Goal: Book appointment/travel/reservation

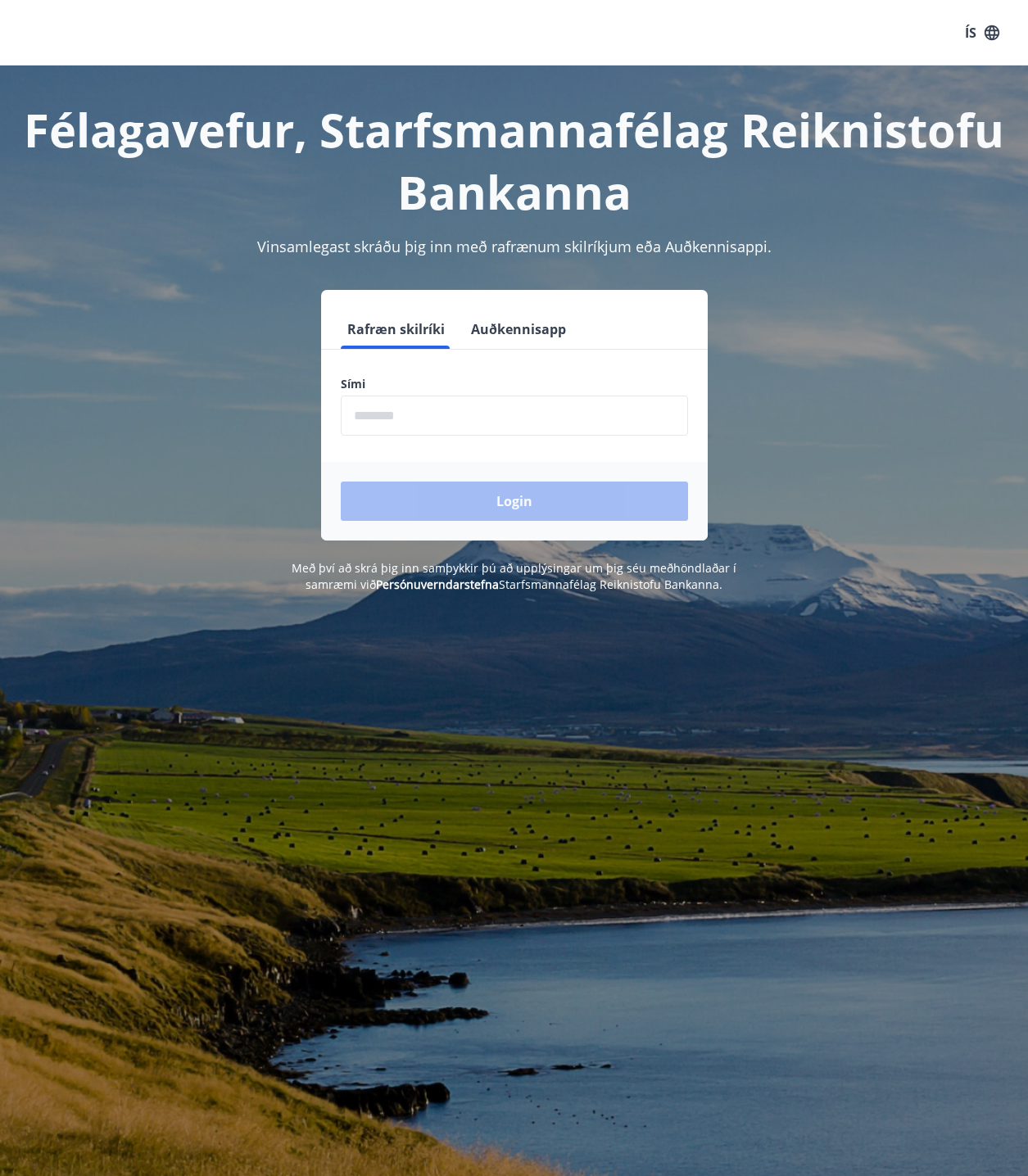
click at [499, 423] on input "phone" at bounding box center [514, 415] width 347 height 40
type input "********"
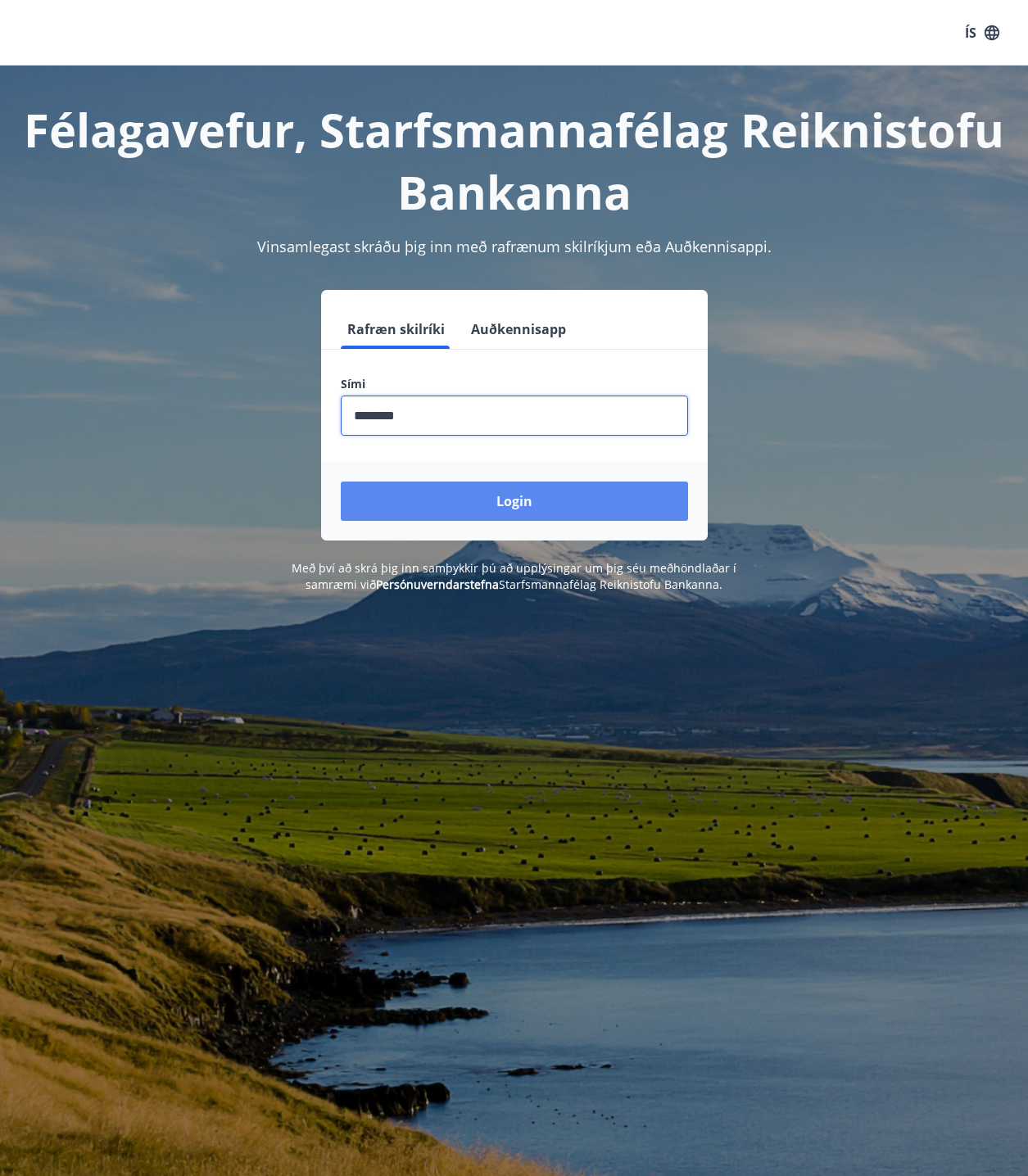
click at [453, 495] on button "Login" at bounding box center [514, 501] width 347 height 39
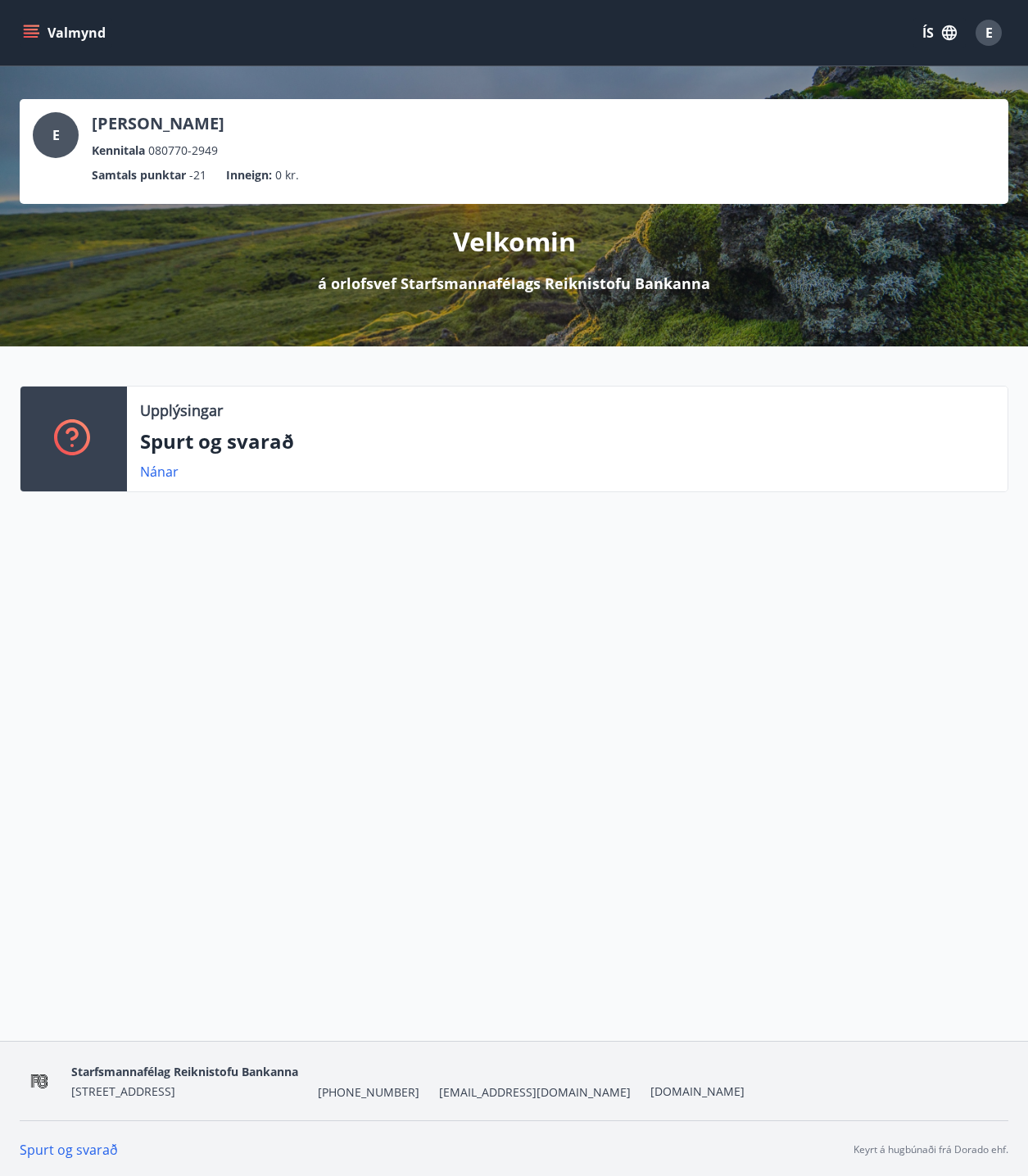
click at [63, 30] on button "Valmynd" at bounding box center [66, 33] width 92 height 30
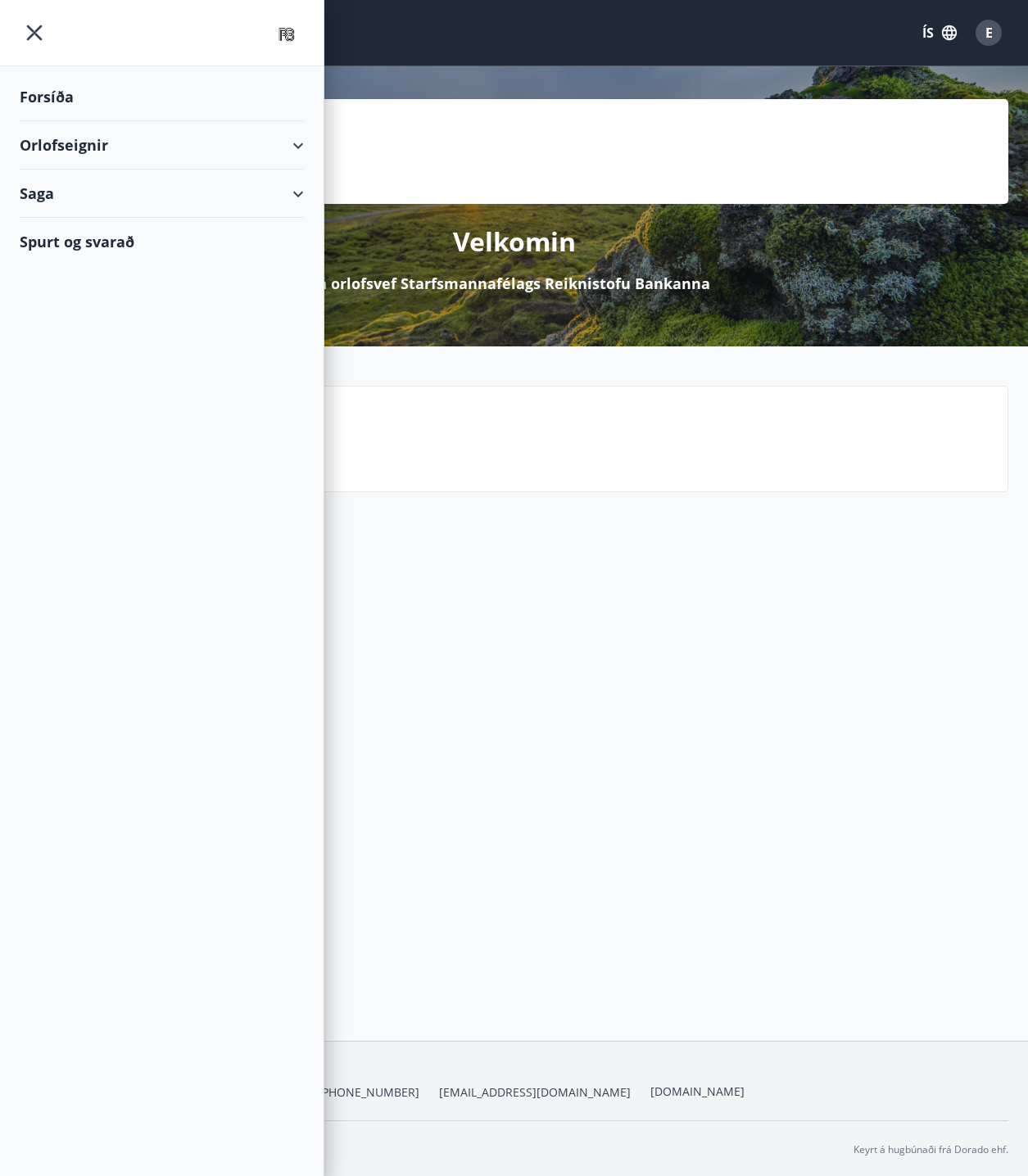
click at [175, 145] on div "Orlofseignir" at bounding box center [161, 145] width 284 height 48
click at [97, 182] on div "Framboð" at bounding box center [161, 187] width 258 height 34
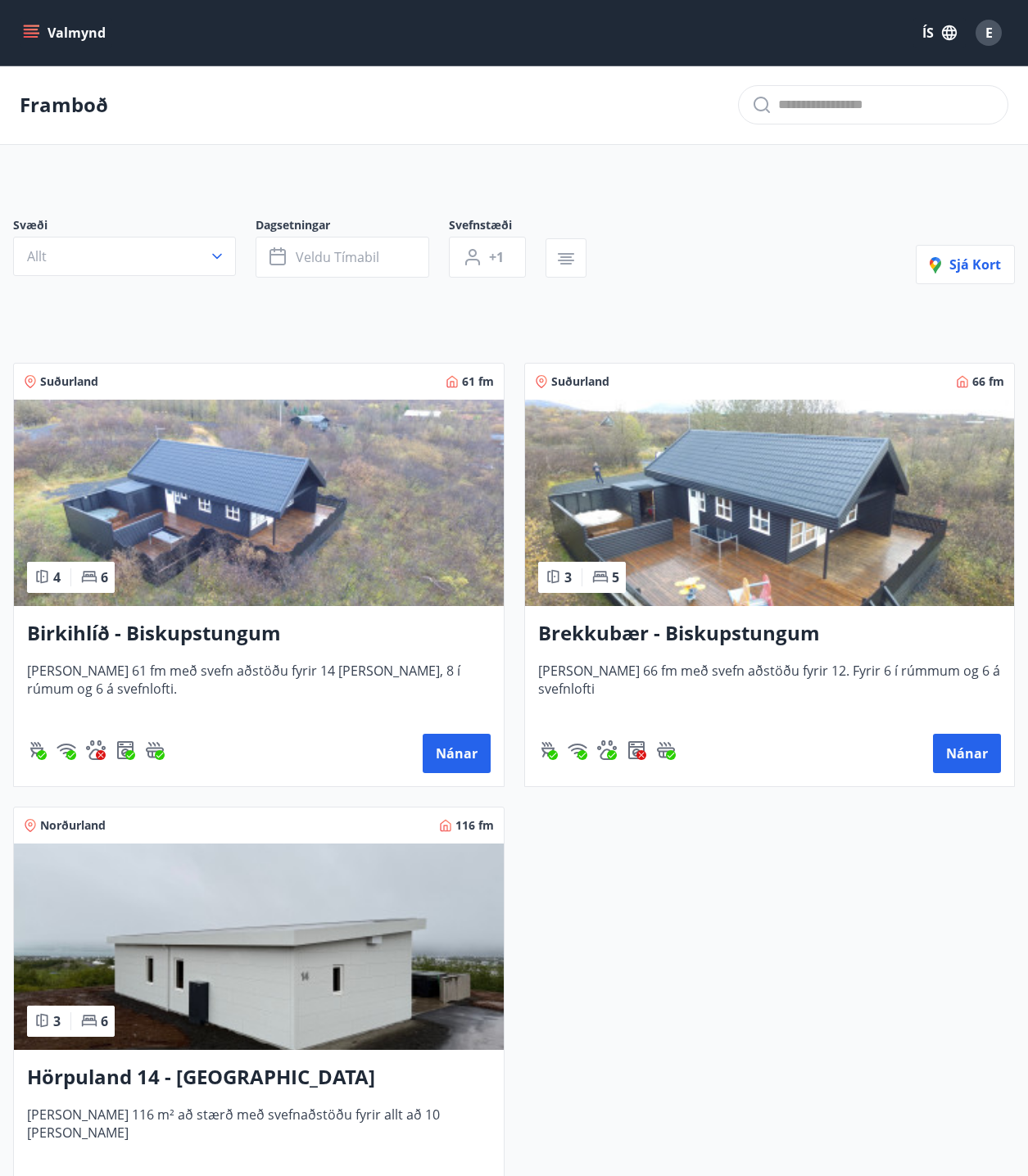
click at [405, 1011] on img at bounding box center [258, 947] width 490 height 207
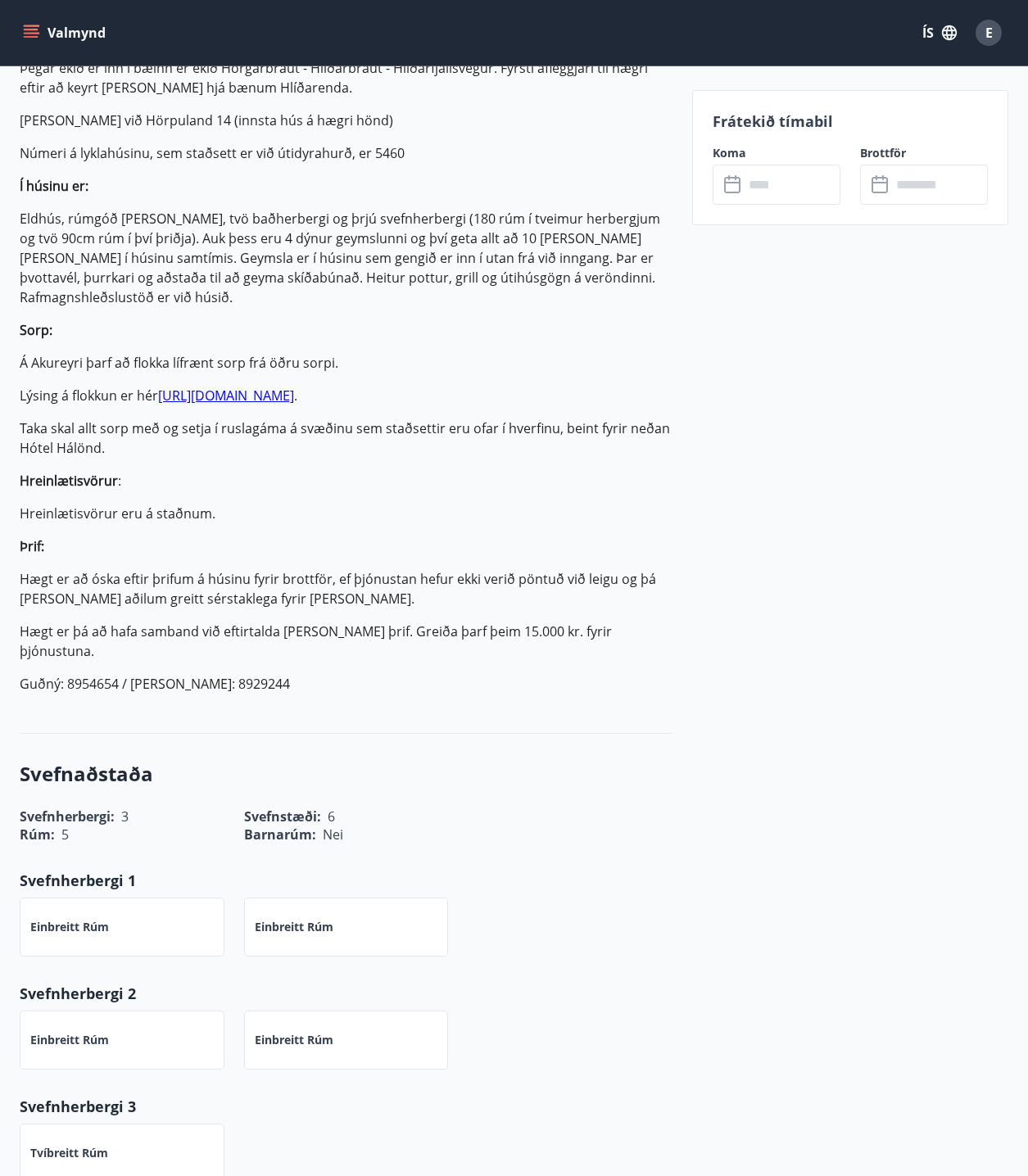
scroll to position [327, 0]
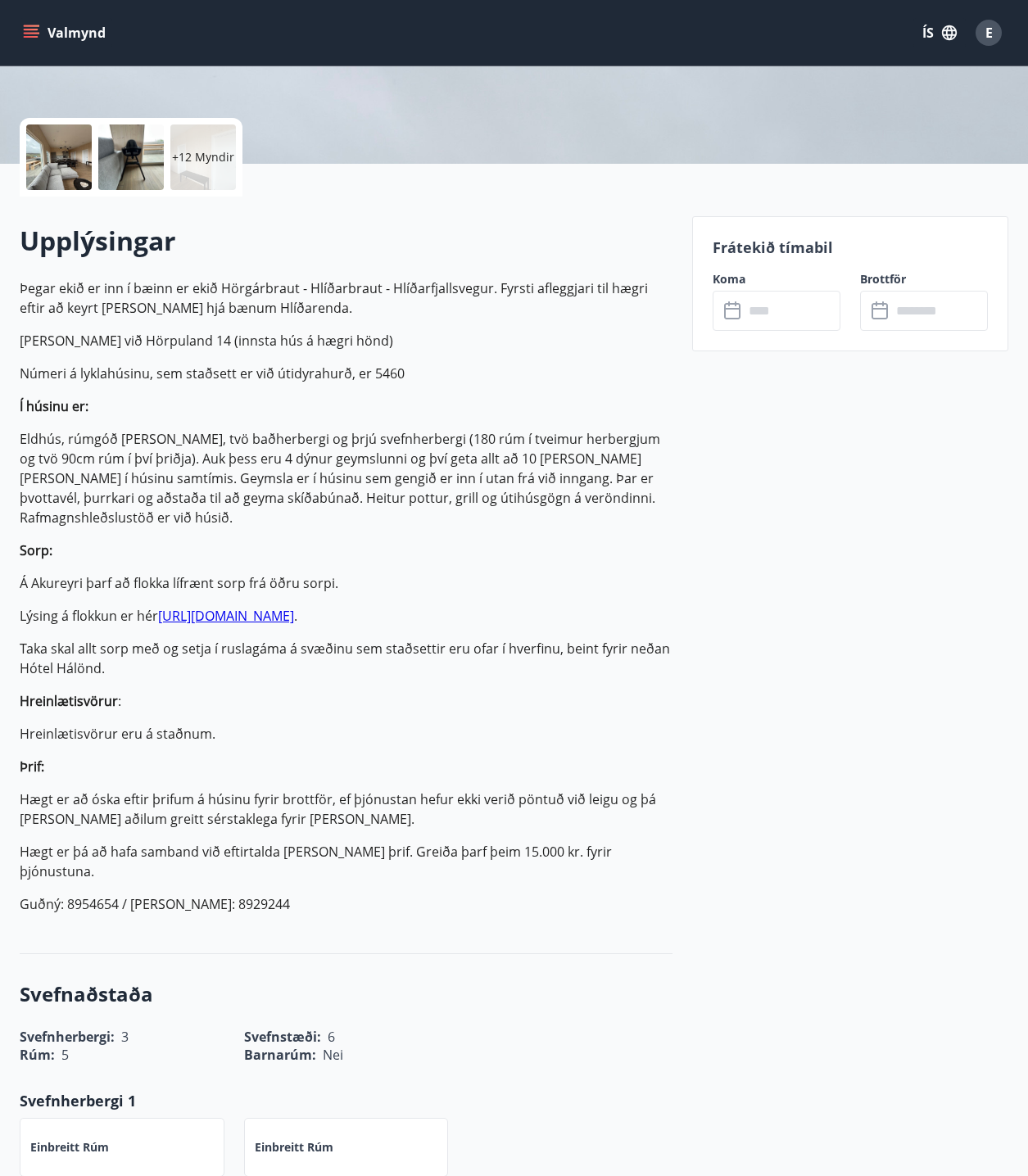
click at [752, 319] on input "text" at bounding box center [791, 311] width 97 height 40
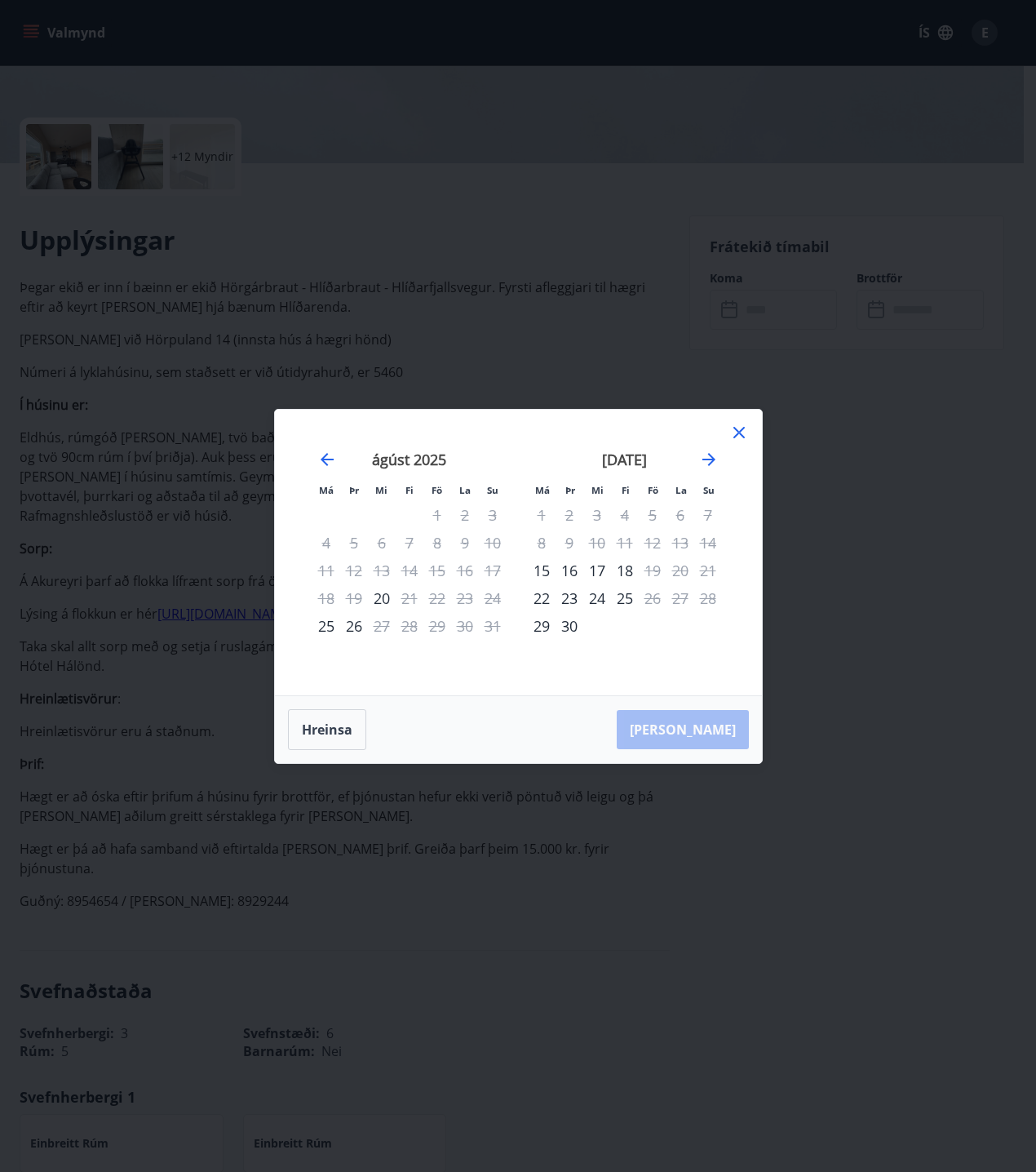
click at [742, 434] on icon at bounding box center [739, 433] width 20 height 20
